Goal: Book appointment/travel/reservation

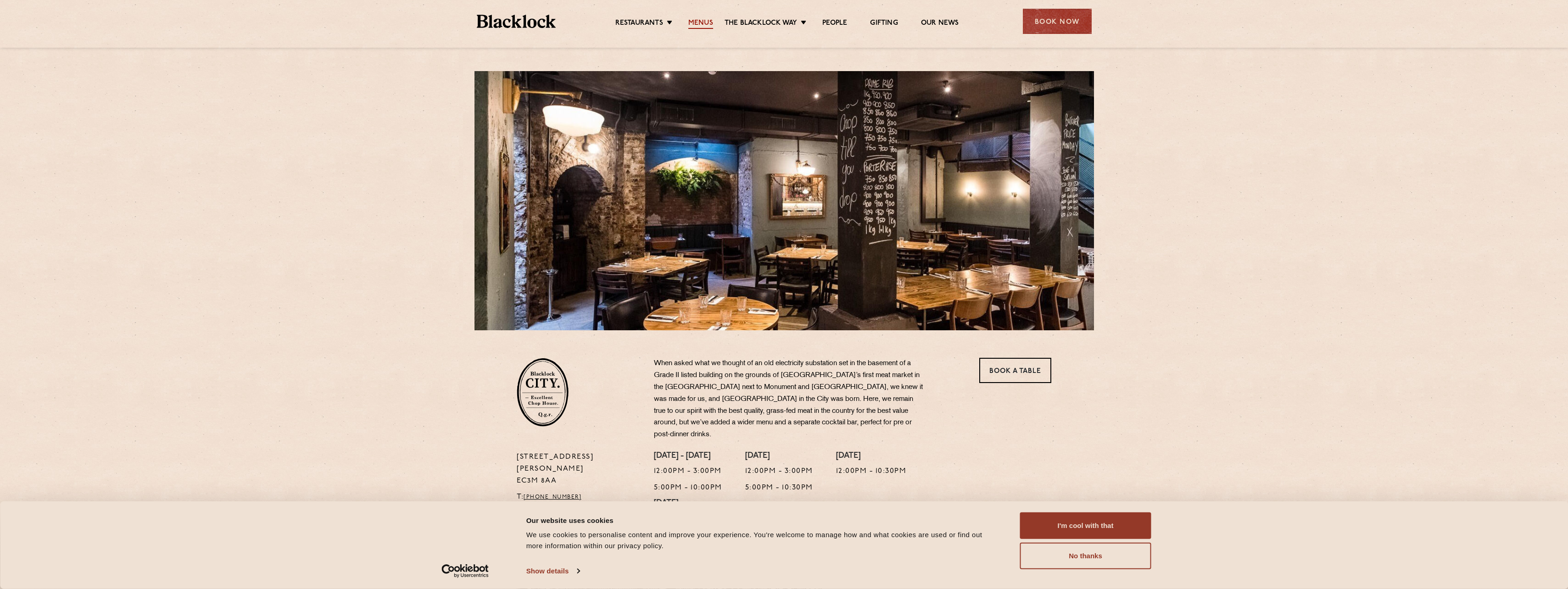
click at [695, 22] on link "Menus" at bounding box center [701, 23] width 24 height 10
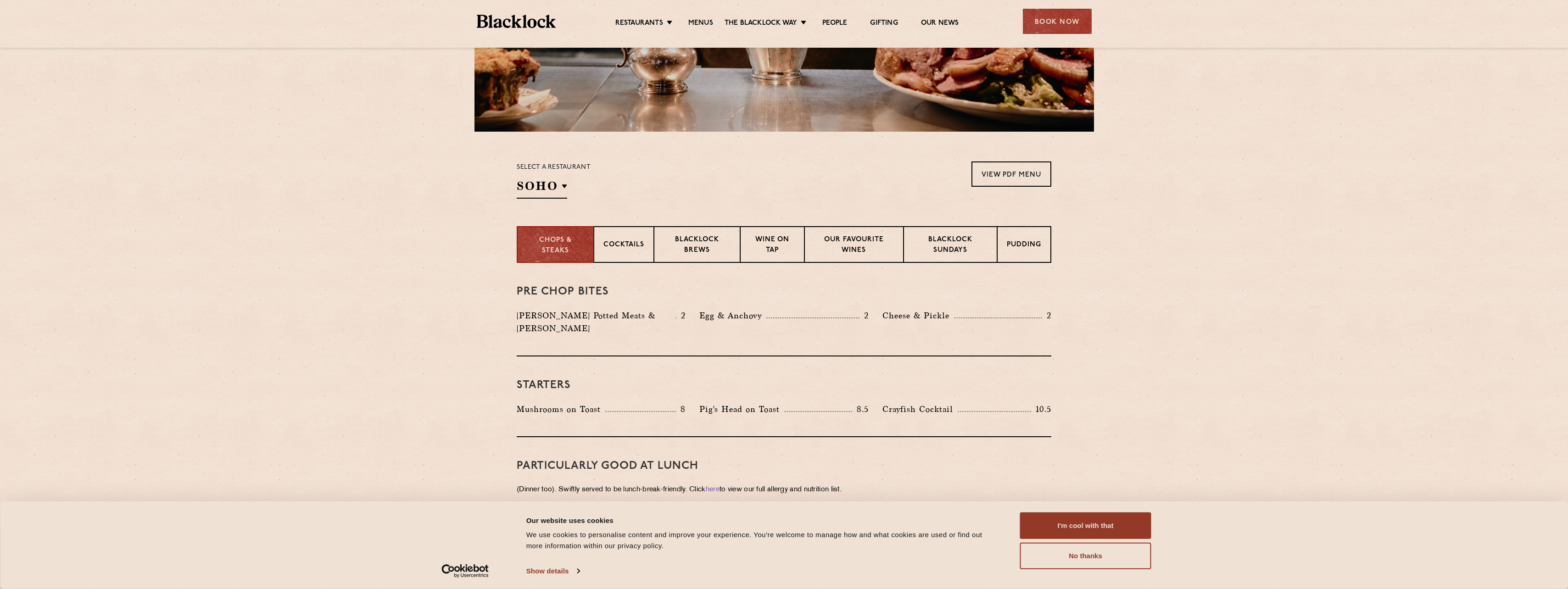
scroll to position [230, 0]
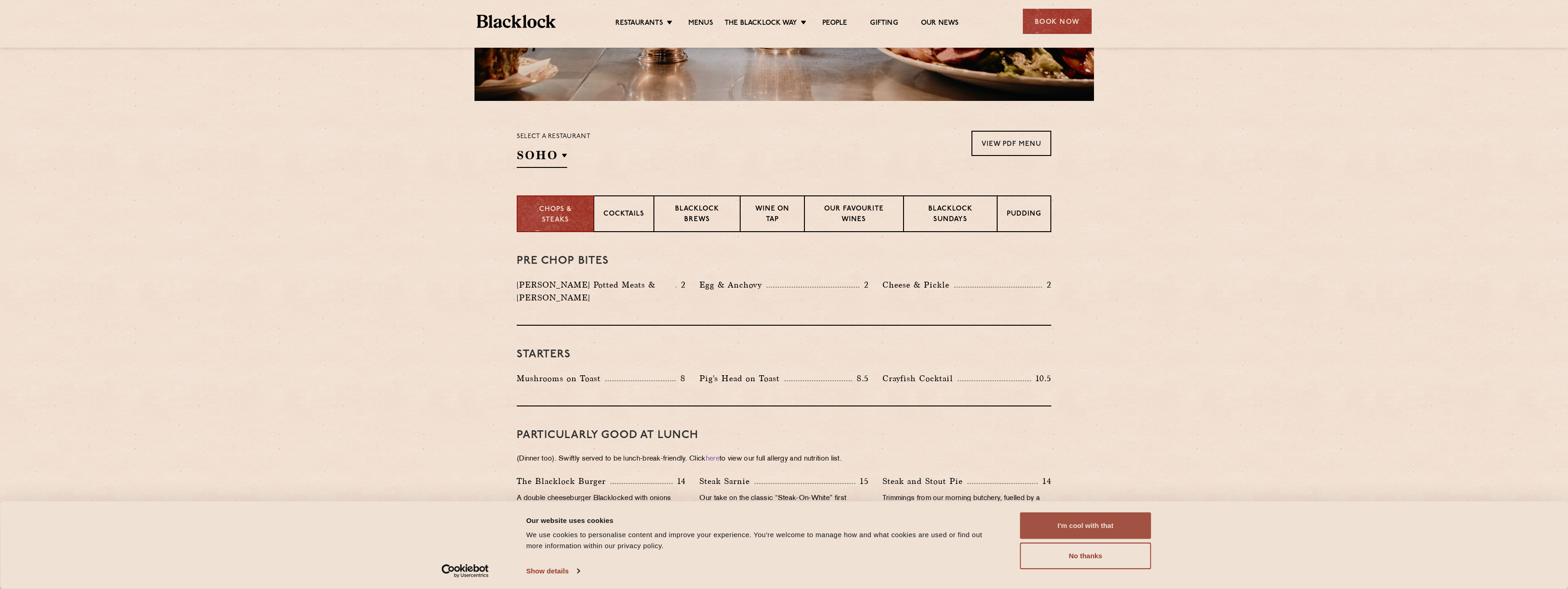
click at [1102, 519] on button "I'm cool with that" at bounding box center [1086, 525] width 131 height 26
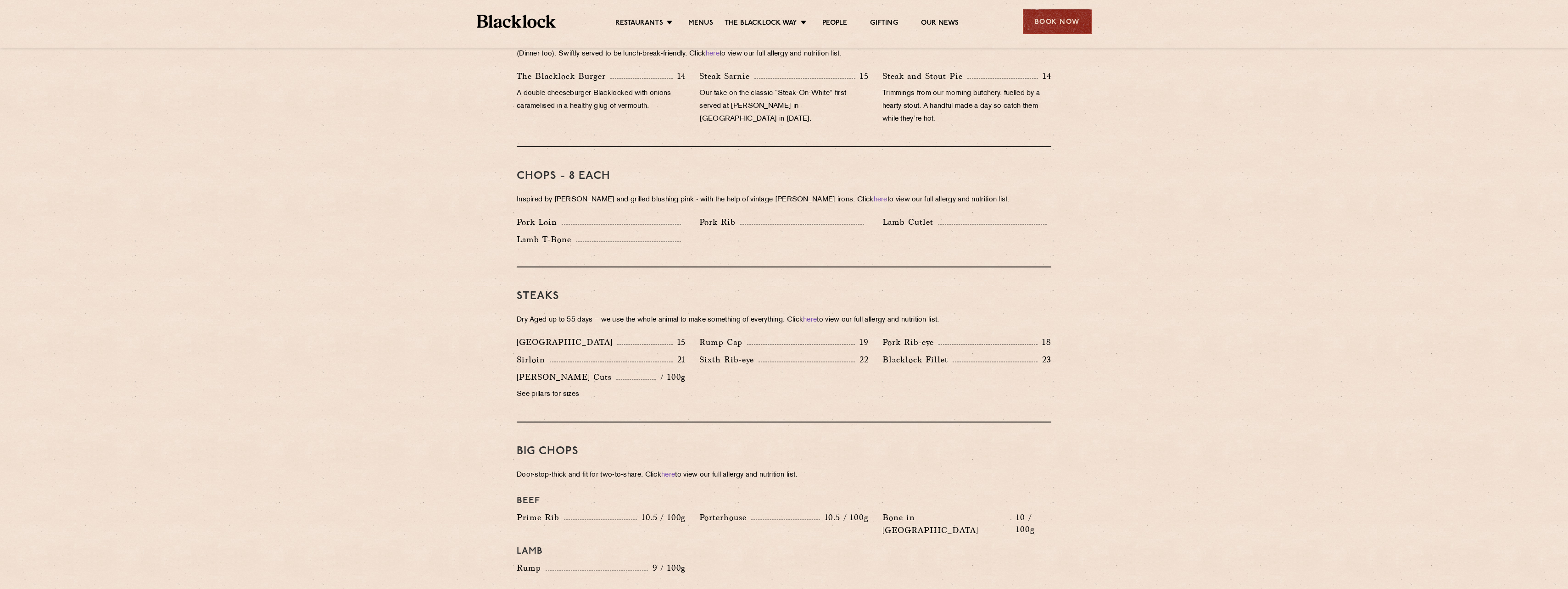
scroll to position [505, 0]
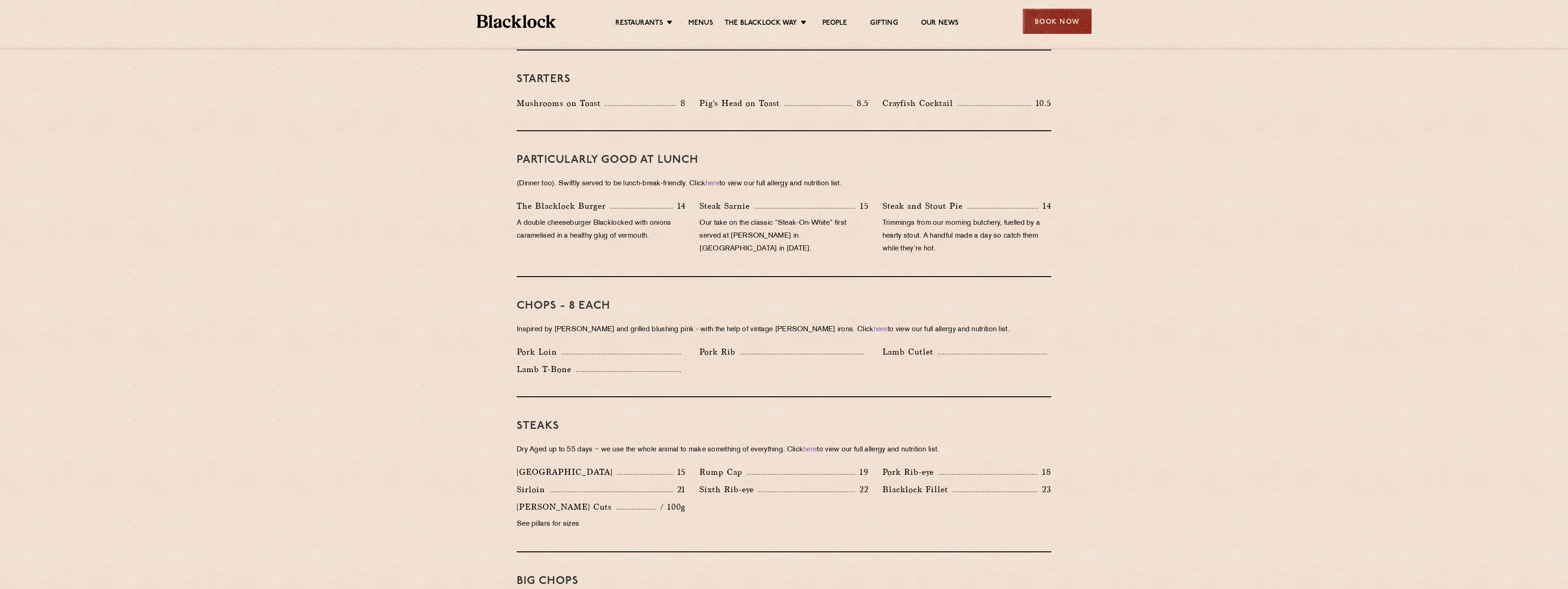
click at [1054, 19] on div "Book Now" at bounding box center [1057, 21] width 69 height 25
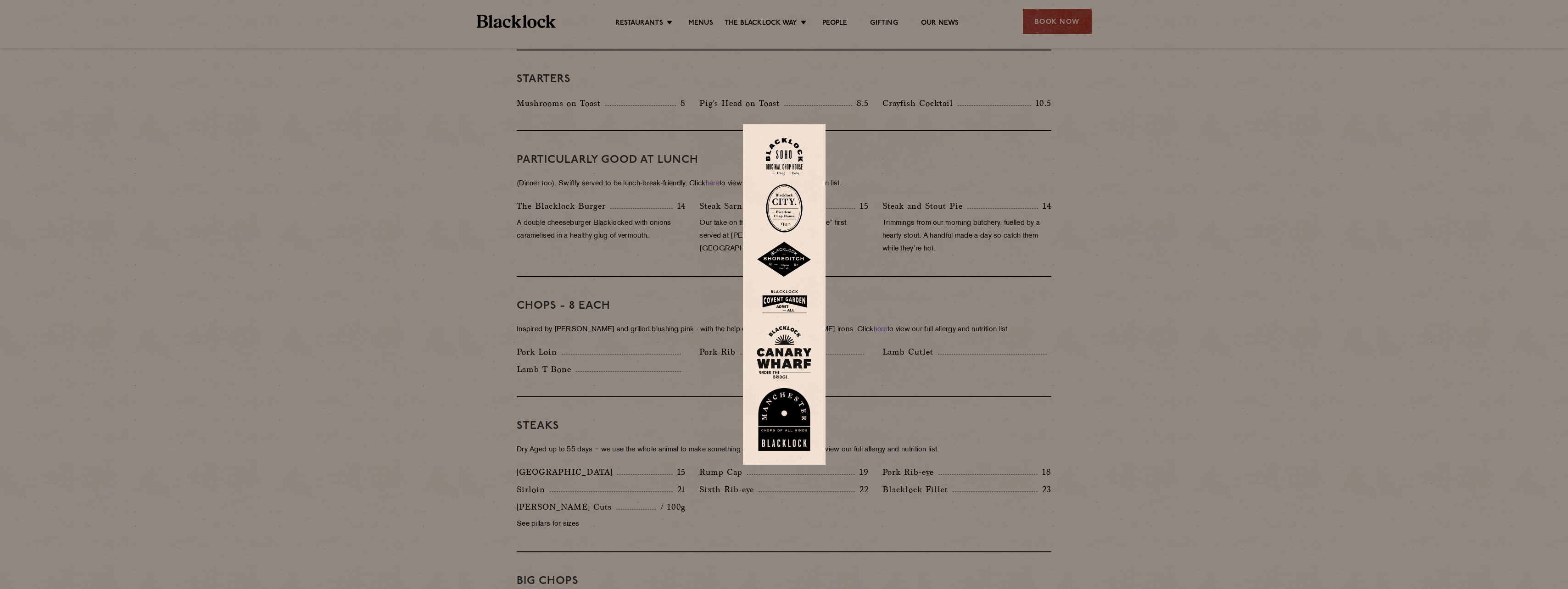
click at [783, 202] on img at bounding box center [784, 208] width 37 height 49
